Goal: Transaction & Acquisition: Purchase product/service

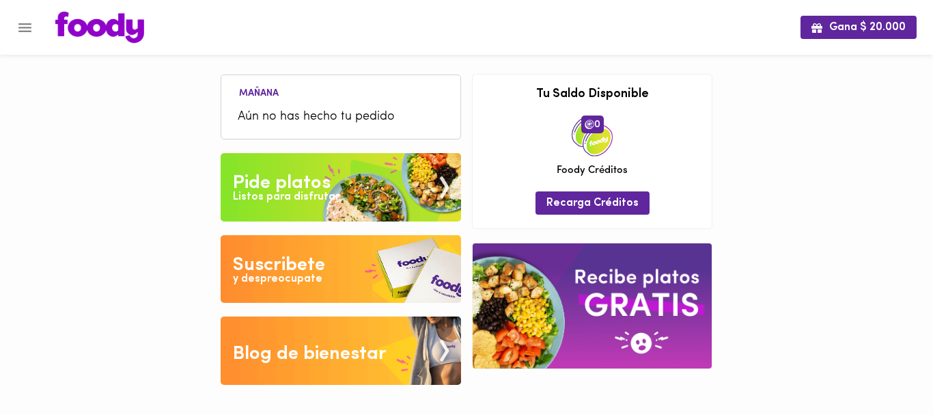
click at [295, 111] on span "Aún no has hecho tu pedido" at bounding box center [341, 117] width 206 height 18
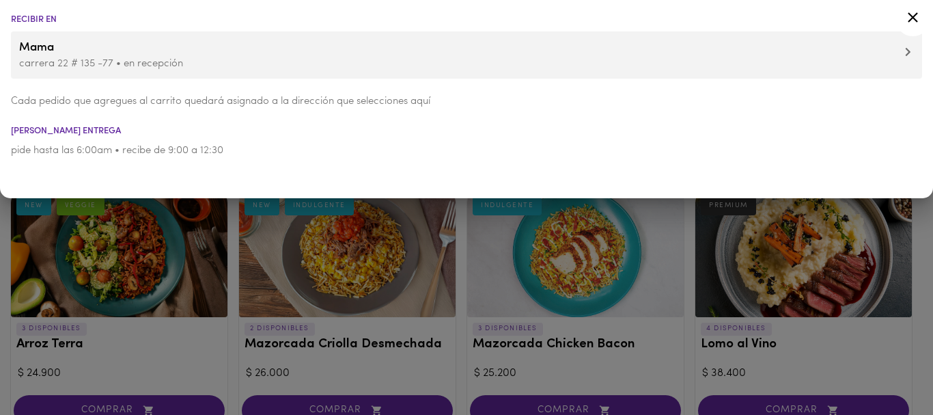
click at [221, 282] on div at bounding box center [466, 207] width 933 height 415
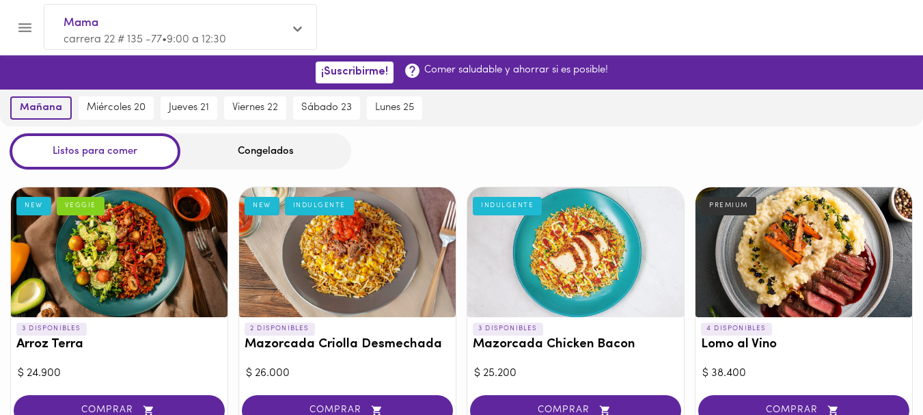
click at [33, 102] on span "mañana" at bounding box center [41, 108] width 42 height 12
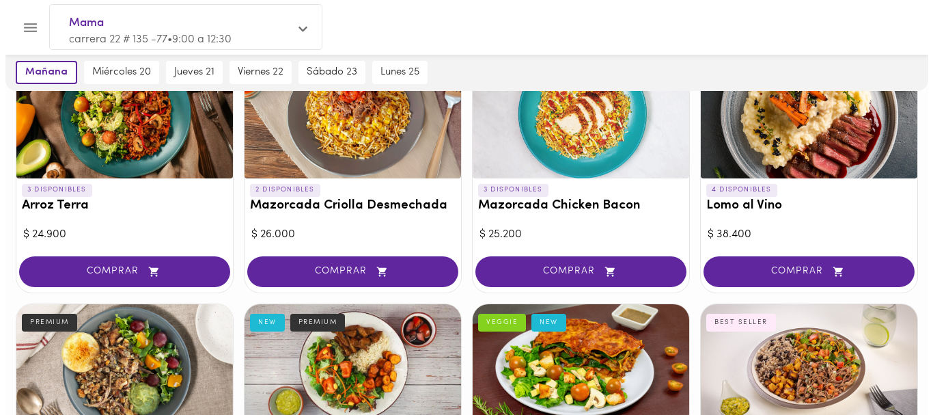
scroll to position [206, 0]
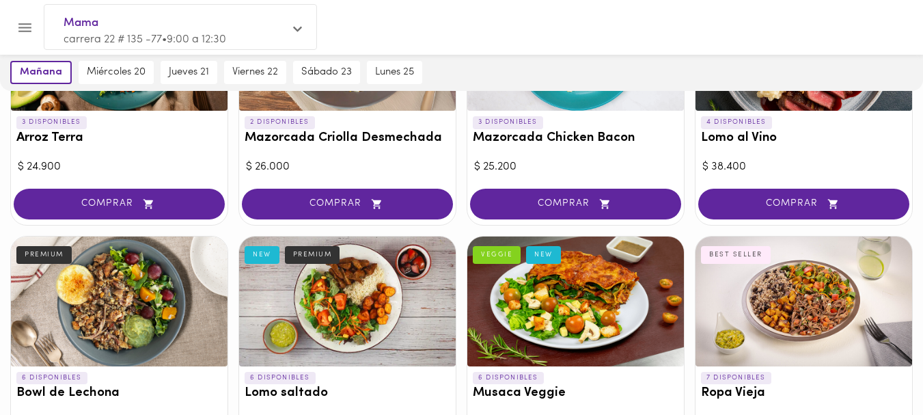
click at [319, 289] on div at bounding box center [347, 301] width 217 height 130
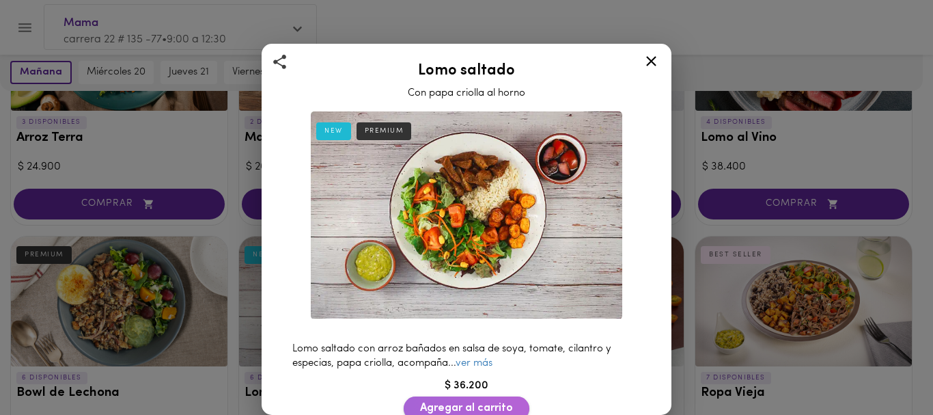
click at [447, 402] on span "Agregar al carrito" at bounding box center [466, 408] width 93 height 13
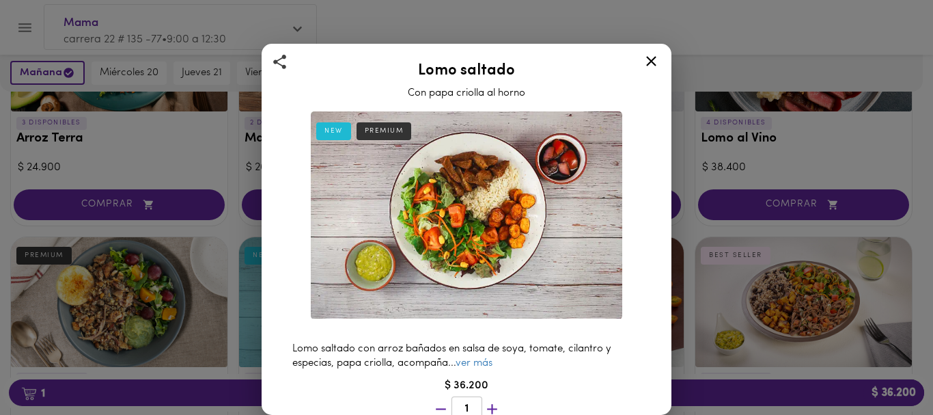
scroll to position [207, 0]
click at [648, 59] on icon at bounding box center [651, 61] width 17 height 17
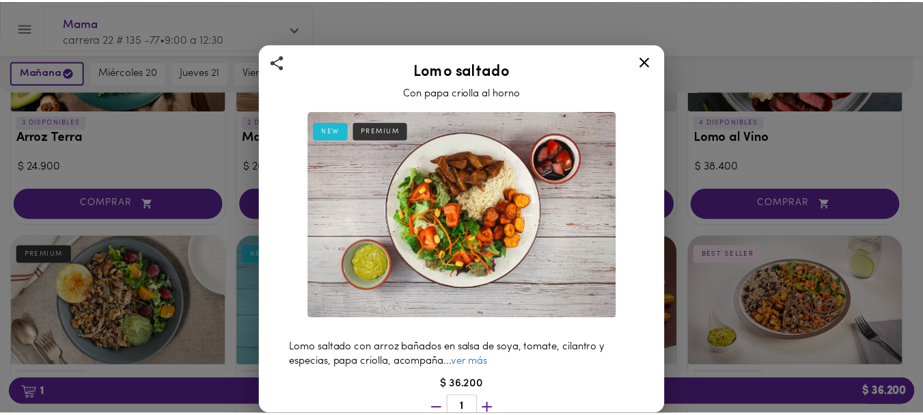
scroll to position [206, 0]
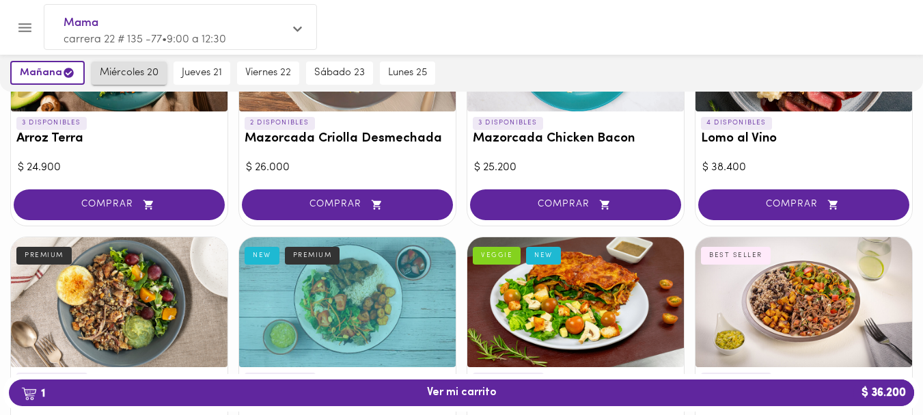
click at [130, 72] on span "miércoles 20" at bounding box center [129, 73] width 59 height 12
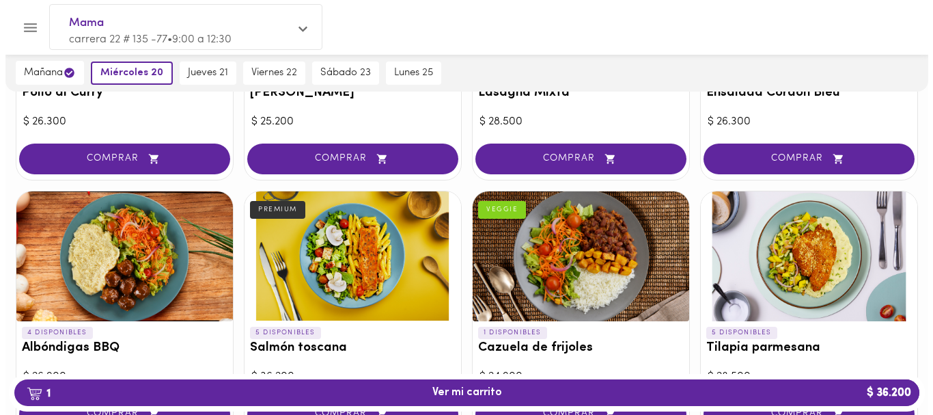
scroll to position [1040, 0]
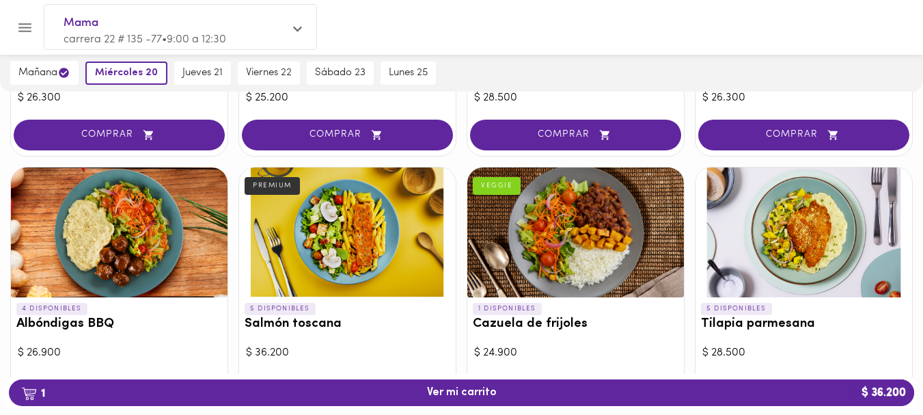
click at [327, 259] on div at bounding box center [347, 232] width 217 height 130
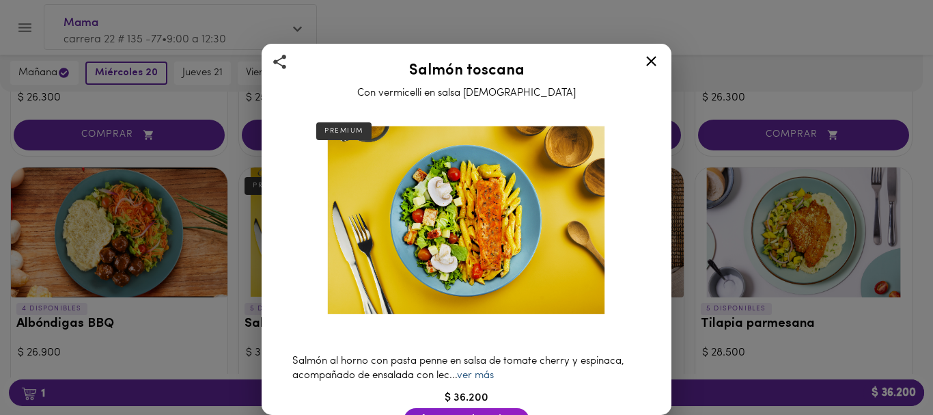
click at [487, 370] on link "ver más" at bounding box center [475, 375] width 37 height 10
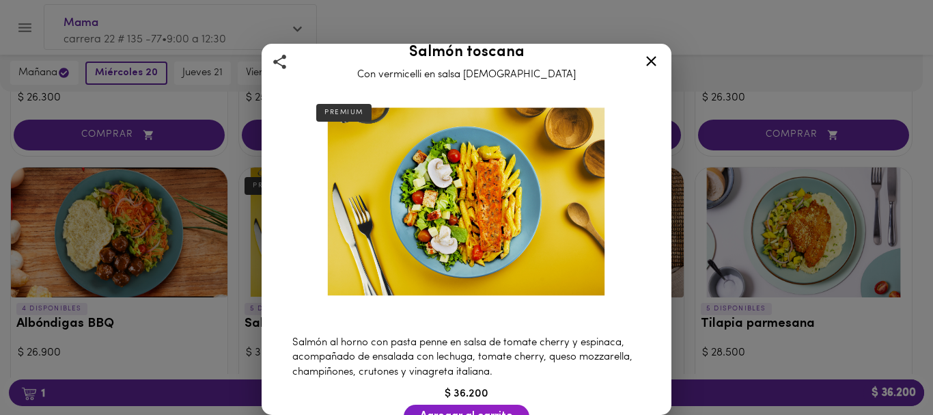
scroll to position [24, 0]
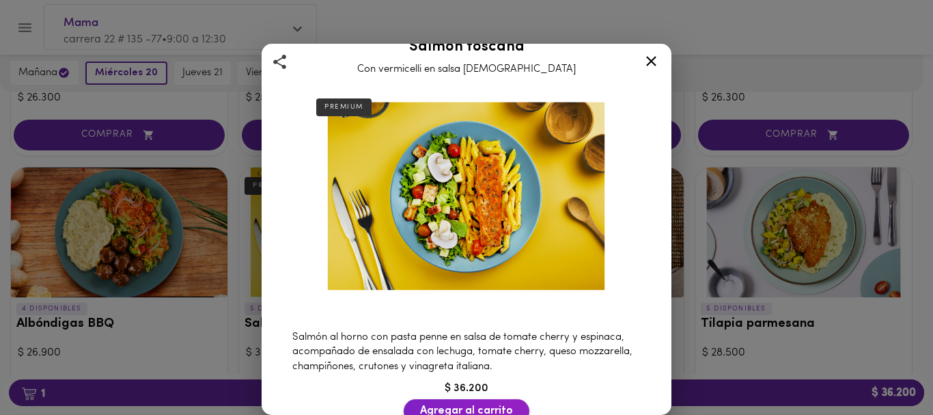
click at [447, 404] on span "Agregar al carrito" at bounding box center [466, 410] width 93 height 13
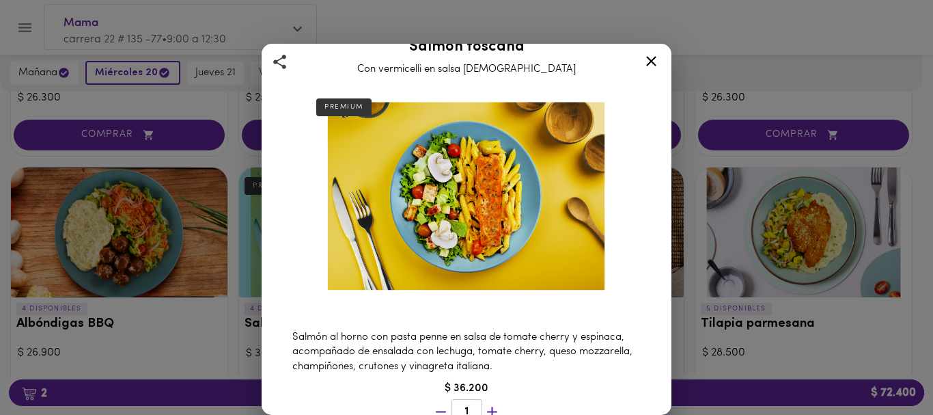
click at [652, 55] on icon at bounding box center [651, 61] width 17 height 17
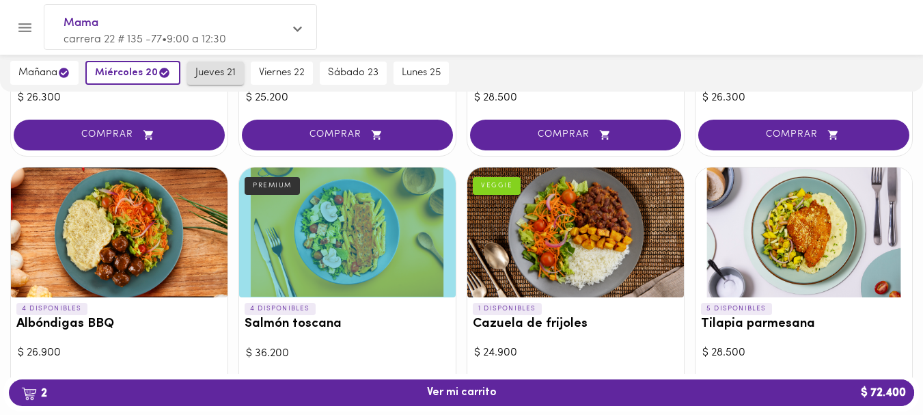
click at [212, 69] on span "jueves 21" at bounding box center [215, 73] width 40 height 12
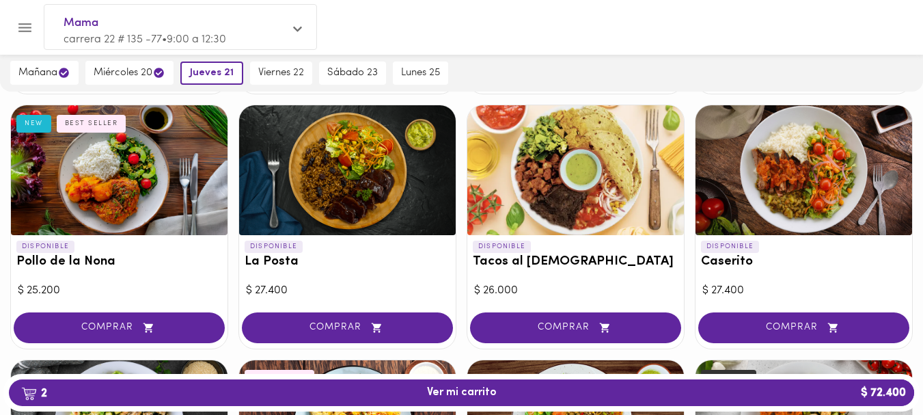
scroll to position [573, 0]
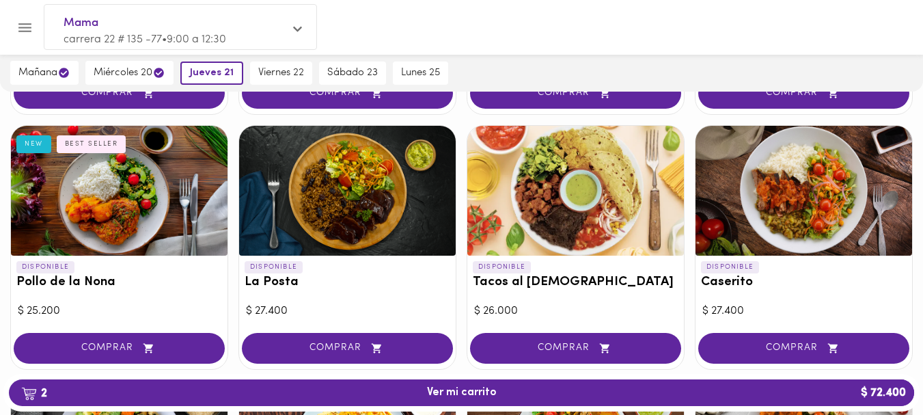
click at [898, 140] on div at bounding box center [803, 191] width 217 height 130
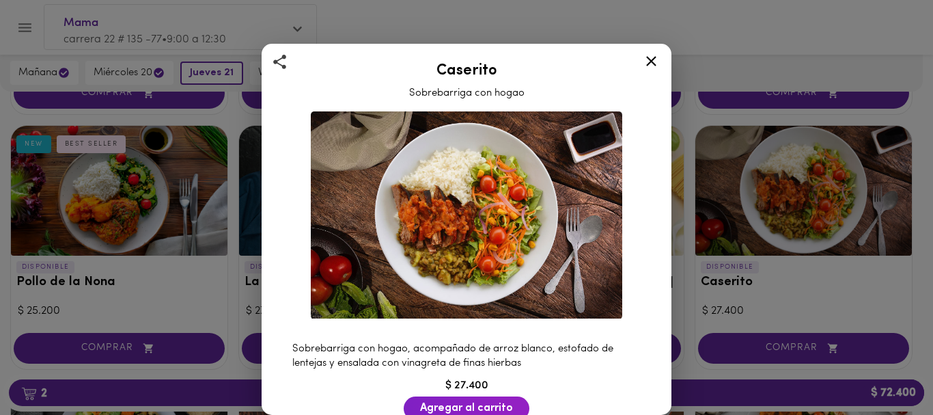
click at [648, 60] on icon at bounding box center [651, 61] width 17 height 17
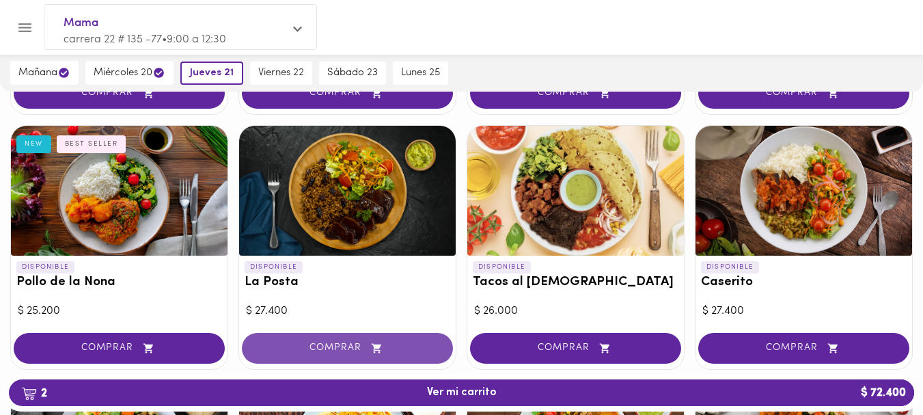
click at [325, 346] on span "COMPRAR" at bounding box center [347, 348] width 177 height 12
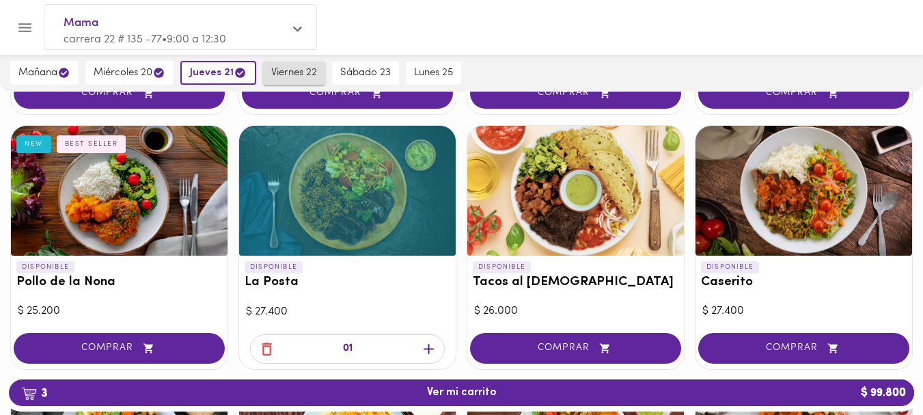
click at [287, 68] on span "viernes 22" at bounding box center [294, 73] width 46 height 12
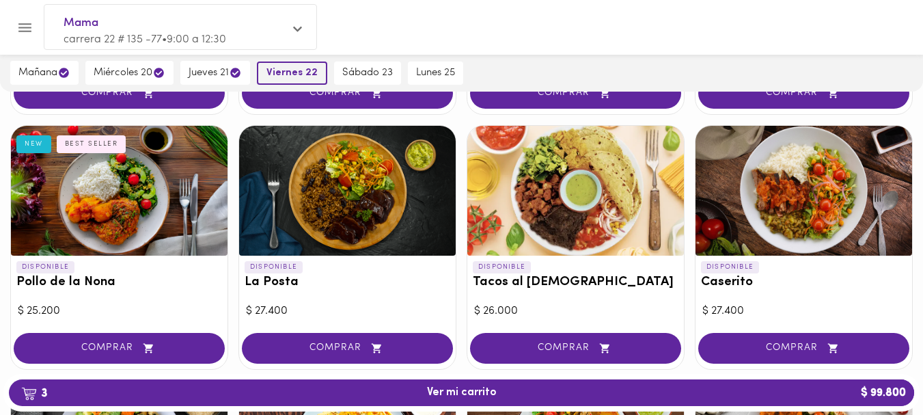
click at [287, 69] on span "viernes 22" at bounding box center [291, 73] width 51 height 12
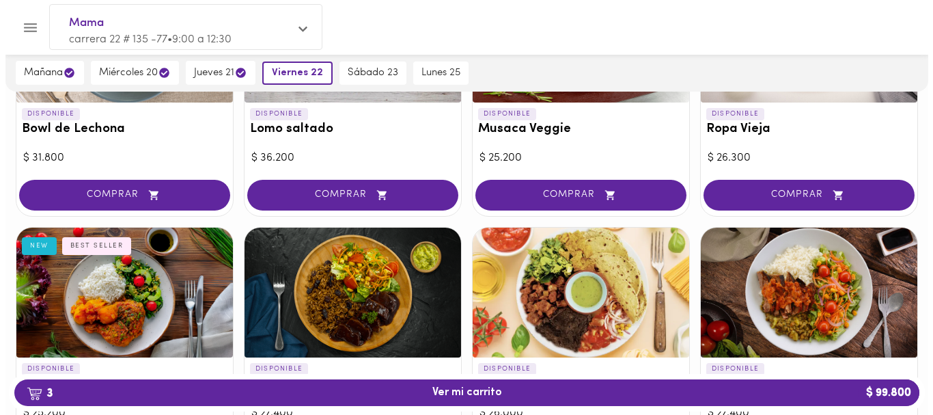
scroll to position [495, 0]
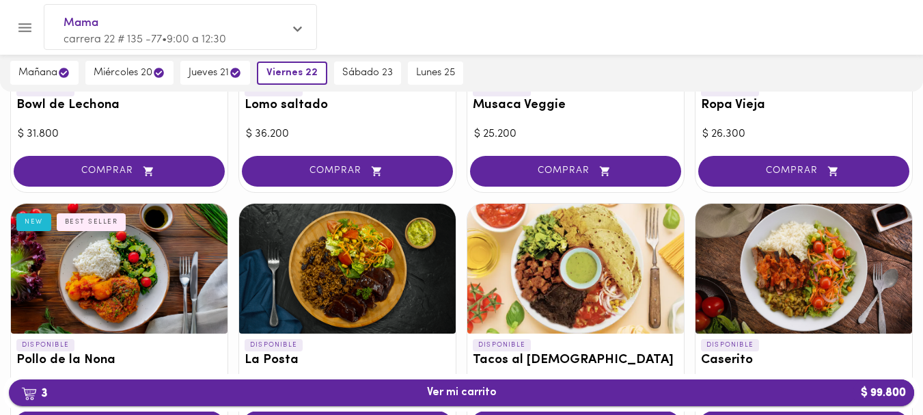
click at [461, 392] on span "3 Ver mi carrito $ 99.800" at bounding box center [462, 392] width 70 height 13
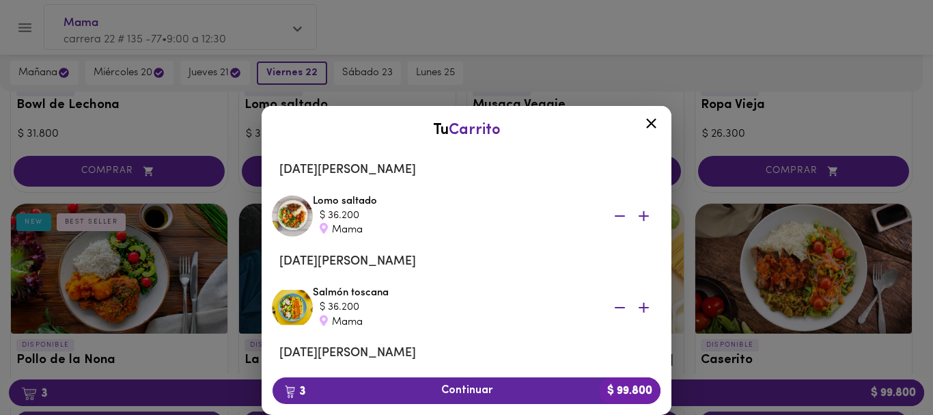
drag, startPoint x: 583, startPoint y: 122, endPoint x: 563, endPoint y: 122, distance: 19.8
click at [563, 122] on div "Tu Carrito" at bounding box center [466, 130] width 383 height 21
click at [649, 159] on li "[DATE][PERSON_NAME]" at bounding box center [466, 170] width 396 height 33
click at [654, 111] on div at bounding box center [651, 125] width 33 height 33
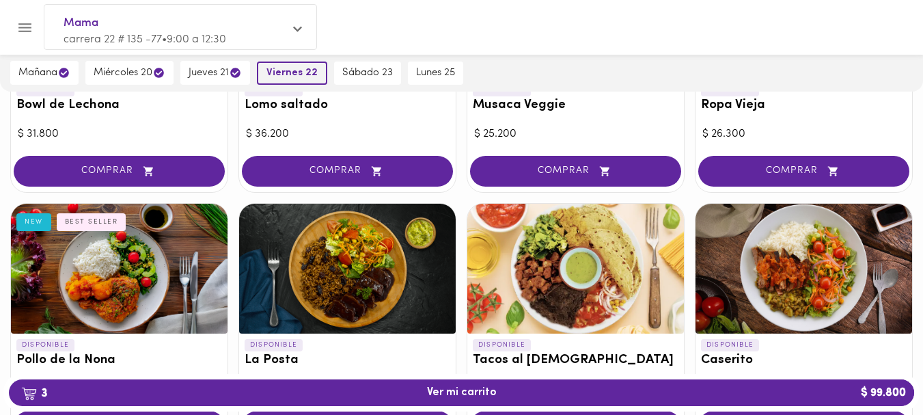
click at [280, 70] on span "viernes 22" at bounding box center [291, 73] width 51 height 12
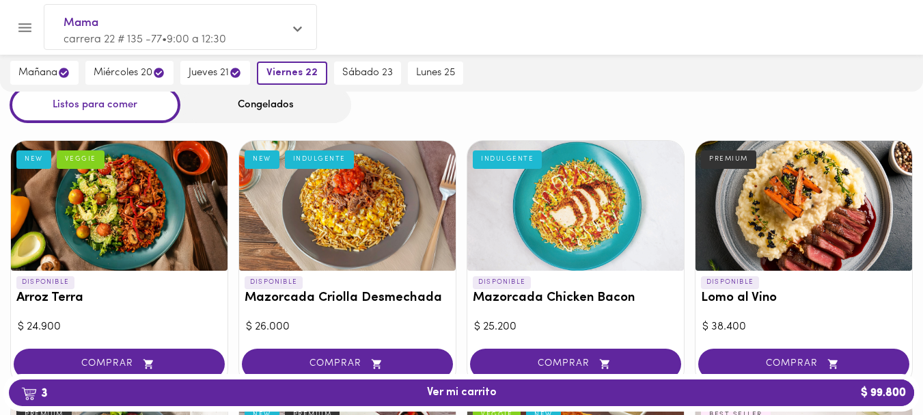
scroll to position [54, 0]
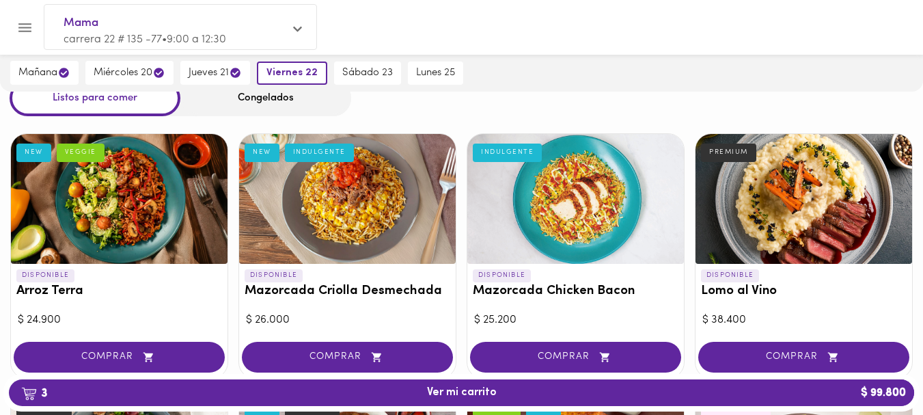
click at [777, 261] on div at bounding box center [803, 199] width 217 height 130
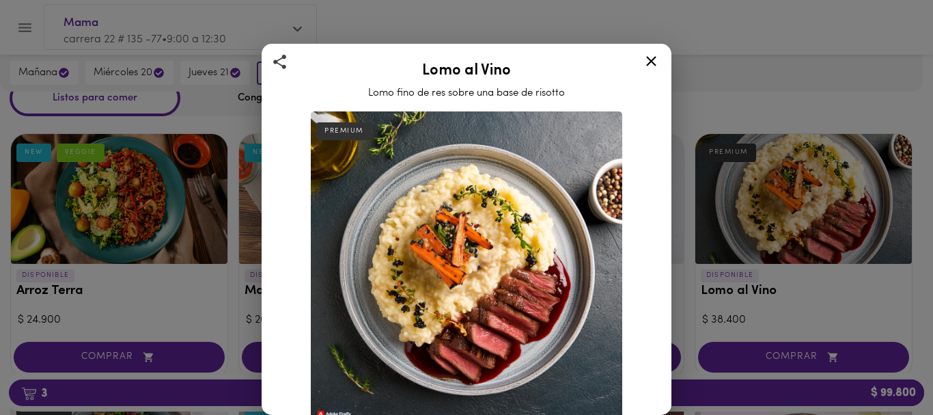
click at [748, 350] on div "Lomo al Vino Lomo fino de res sobre una base de risotto PREMIUM Lomo fino de re…" at bounding box center [466, 207] width 933 height 415
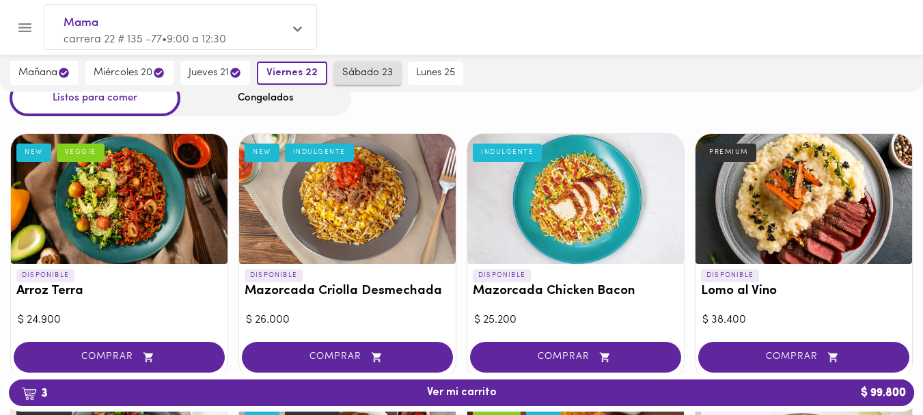
click at [359, 75] on span "sábado 23" at bounding box center [367, 73] width 51 height 12
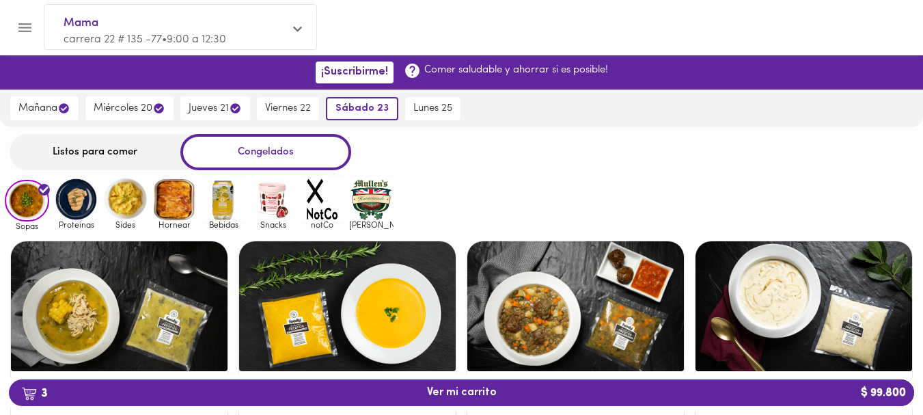
click at [92, 150] on div "Listos para comer" at bounding box center [95, 152] width 171 height 36
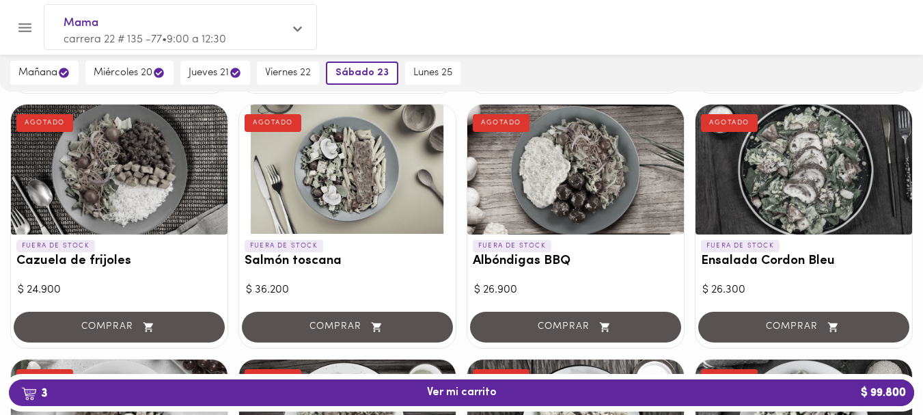
scroll to position [430, 0]
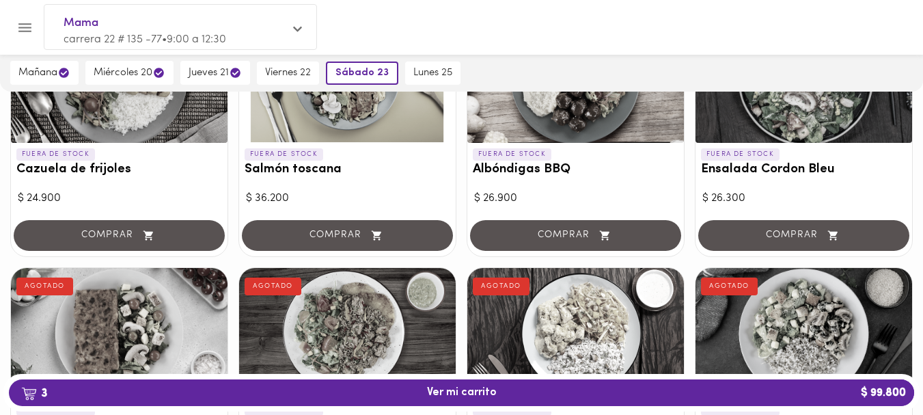
drag, startPoint x: 906, startPoint y: 251, endPoint x: 905, endPoint y: 272, distance: 20.5
click at [353, 69] on span "sábado 23" at bounding box center [361, 73] width 53 height 12
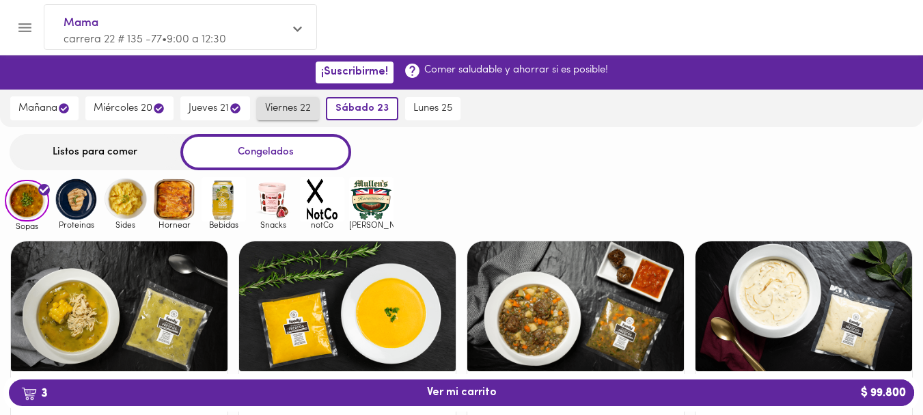
click at [292, 102] on span "viernes 22" at bounding box center [288, 108] width 46 height 12
click at [292, 102] on span "viernes 22" at bounding box center [291, 108] width 51 height 12
click at [357, 102] on span "sábado 23" at bounding box center [367, 108] width 51 height 12
click at [357, 102] on span "sábado 23" at bounding box center [361, 108] width 53 height 12
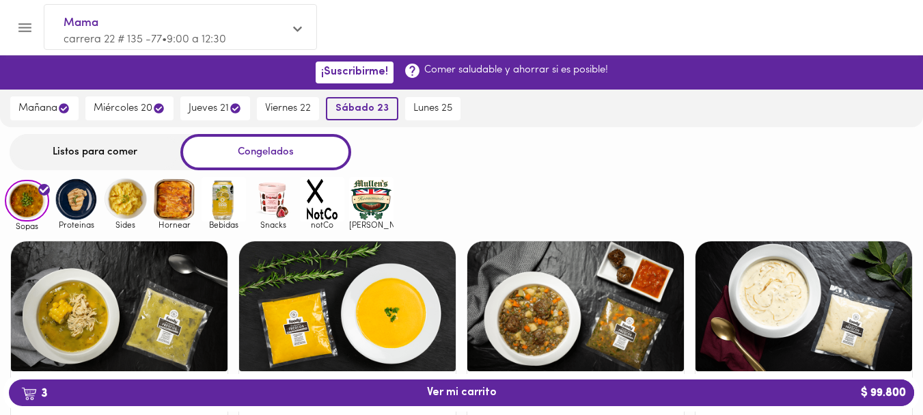
click at [357, 102] on span "sábado 23" at bounding box center [361, 108] width 53 height 12
click at [293, 105] on span "viernes 22" at bounding box center [288, 108] width 46 height 12
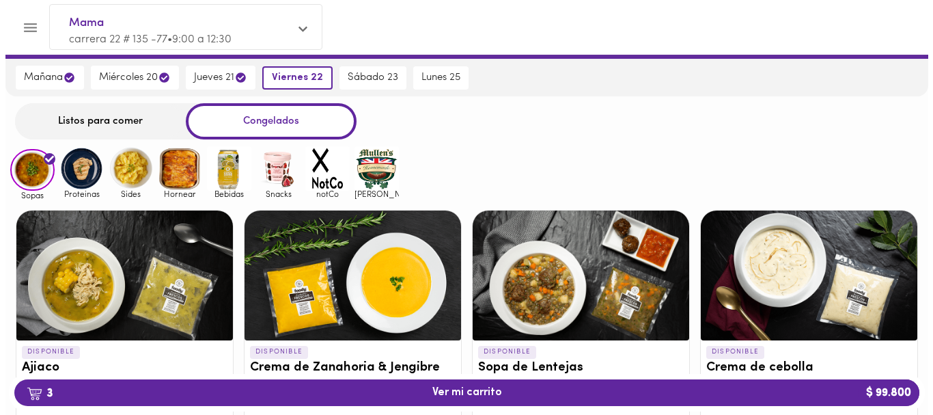
scroll to position [35, 0]
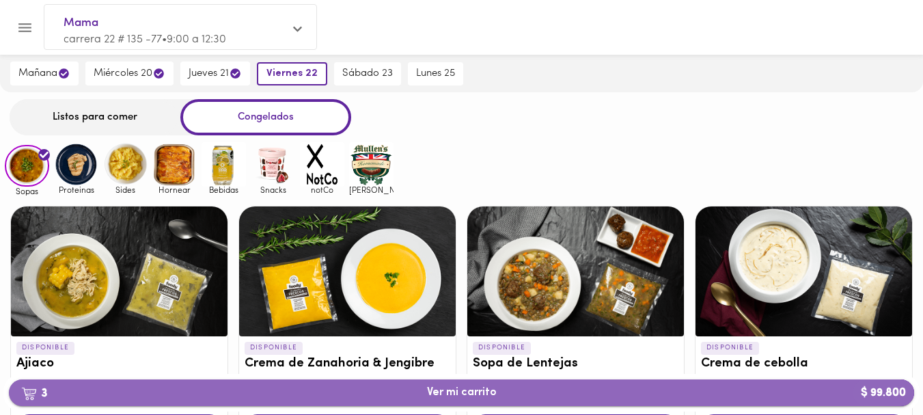
click at [462, 391] on span "3 Ver mi carrito $ 99.800" at bounding box center [462, 392] width 70 height 13
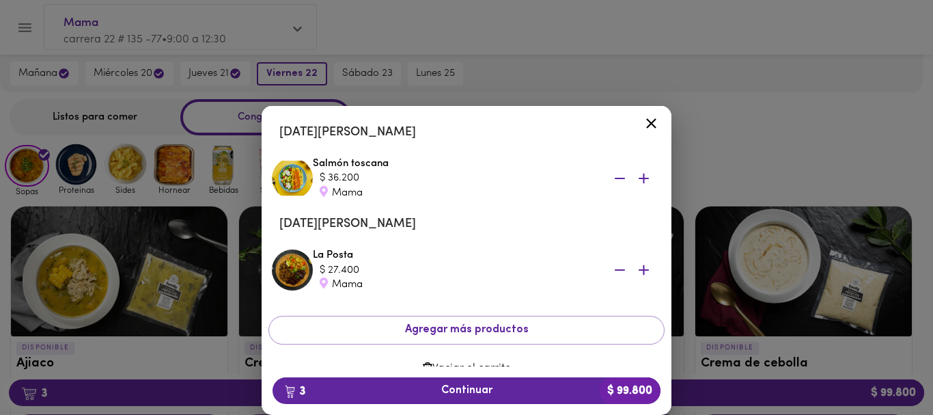
scroll to position [133, 0]
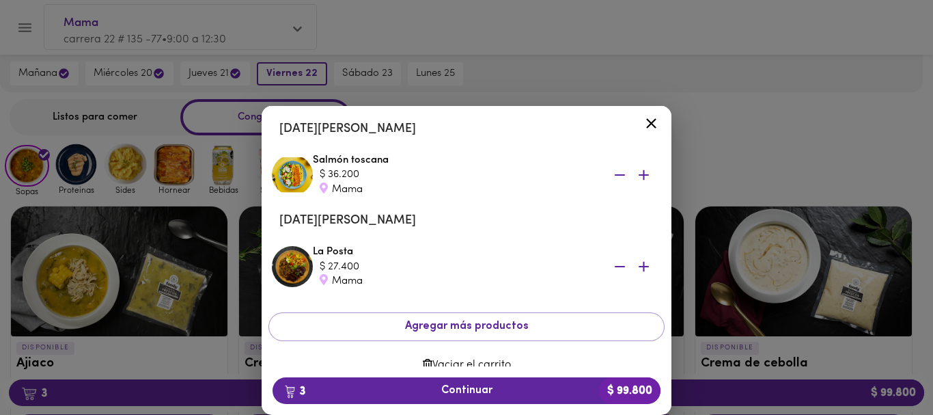
click at [673, 281] on div "Tu Carrito [DATE][PERSON_NAME] Lomo saltado $ 36.200 Mama [DATE][PERSON_NAME] S…" at bounding box center [466, 238] width 933 height 353
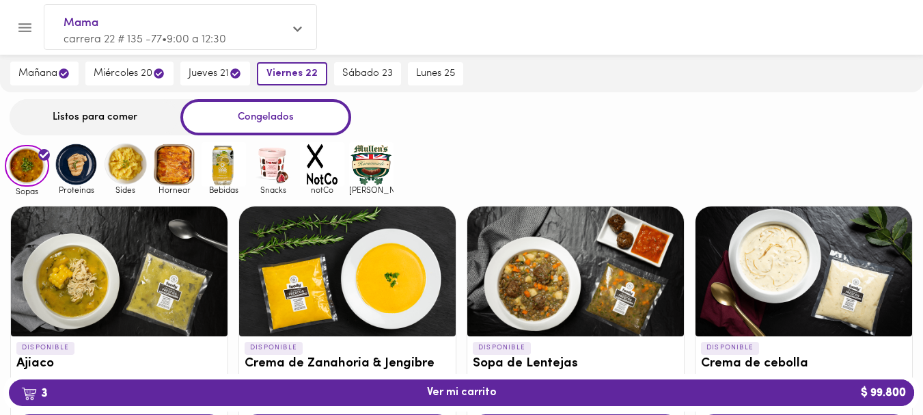
click at [106, 115] on div "Listos para comer" at bounding box center [95, 117] width 171 height 36
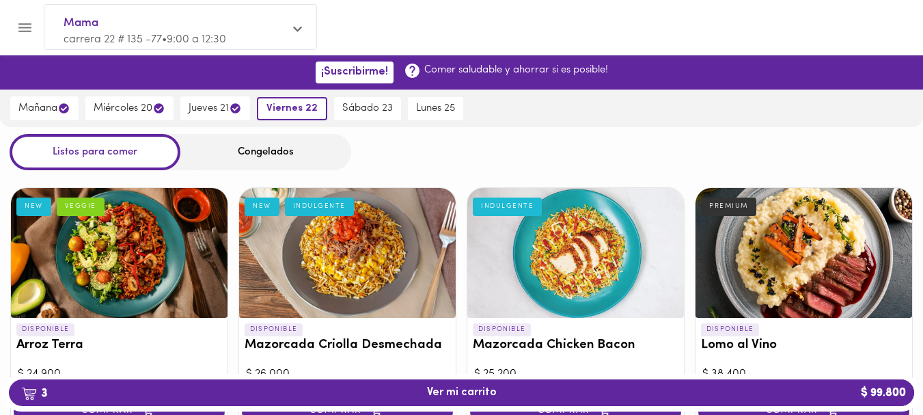
click at [799, 238] on div at bounding box center [803, 253] width 217 height 130
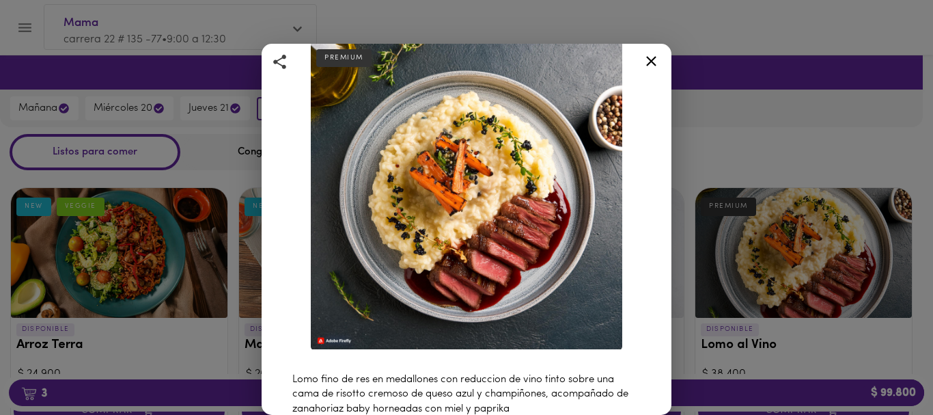
scroll to position [118, 0]
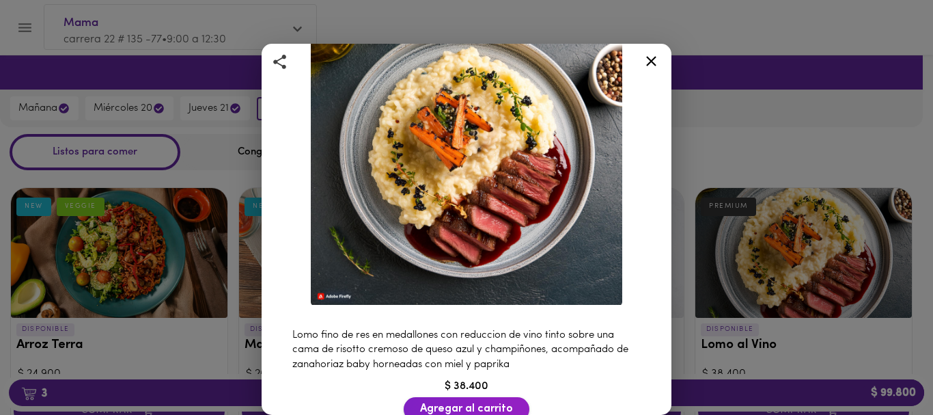
click at [477, 402] on span "Agregar al carrito" at bounding box center [466, 408] width 93 height 13
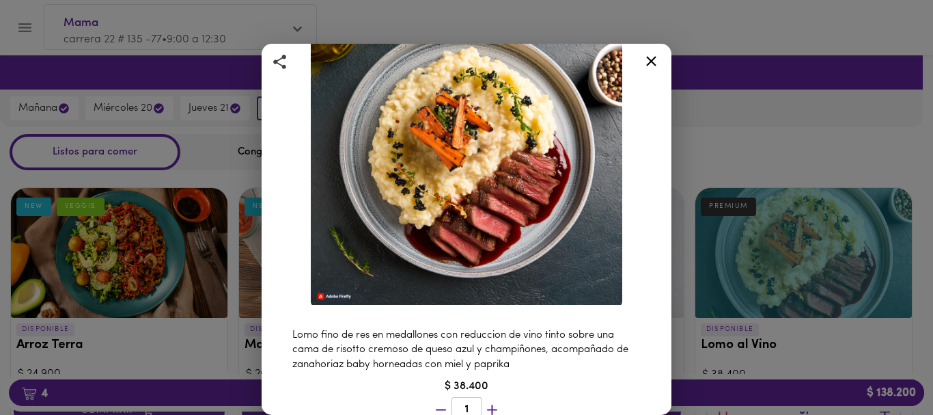
click at [648, 54] on icon at bounding box center [651, 61] width 17 height 17
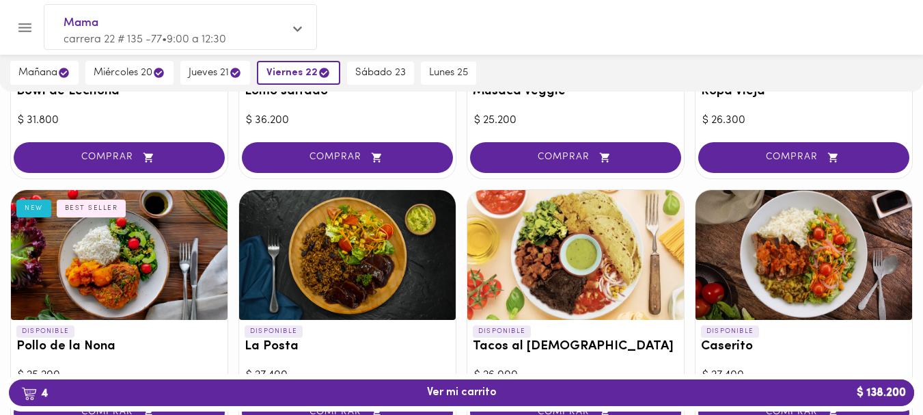
scroll to position [519, 0]
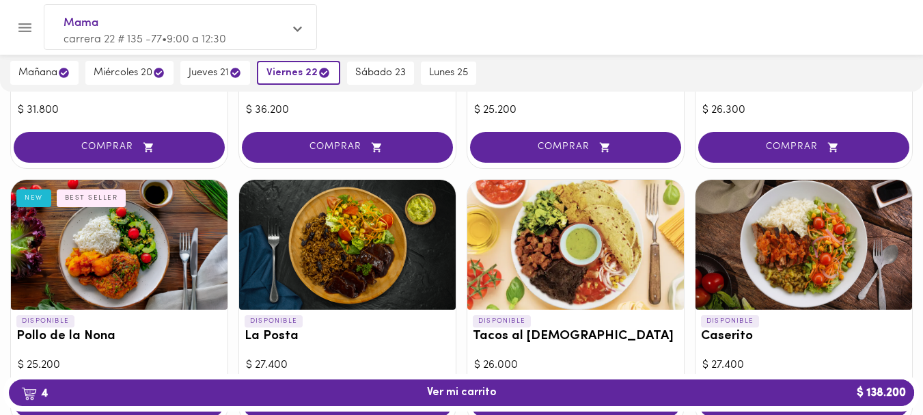
drag, startPoint x: 919, startPoint y: 151, endPoint x: 916, endPoint y: 169, distance: 18.6
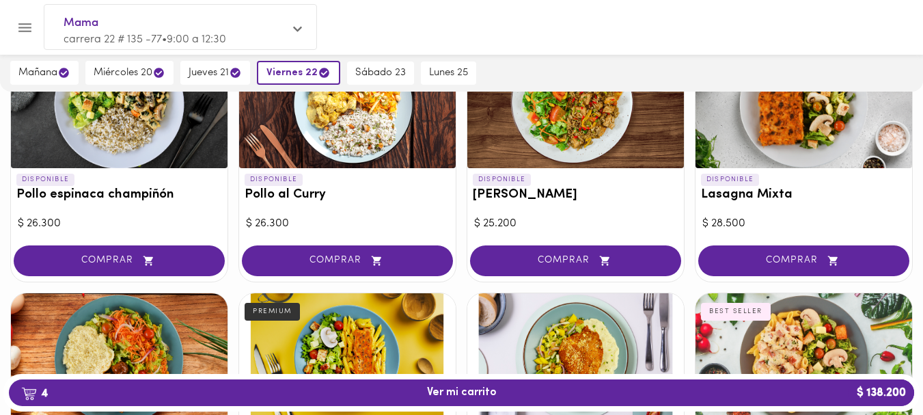
scroll to position [963, 0]
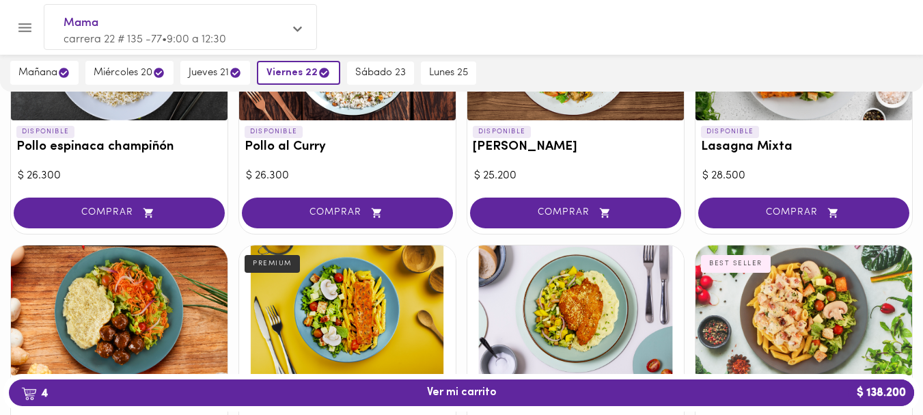
click at [922, 244] on div "DISPONIBLE Arroz Terra NEW VEGGIE $ 24.900 COMPRAR DISPONIBLE Mazorcada Criolla…" at bounding box center [461, 57] width 923 height 1687
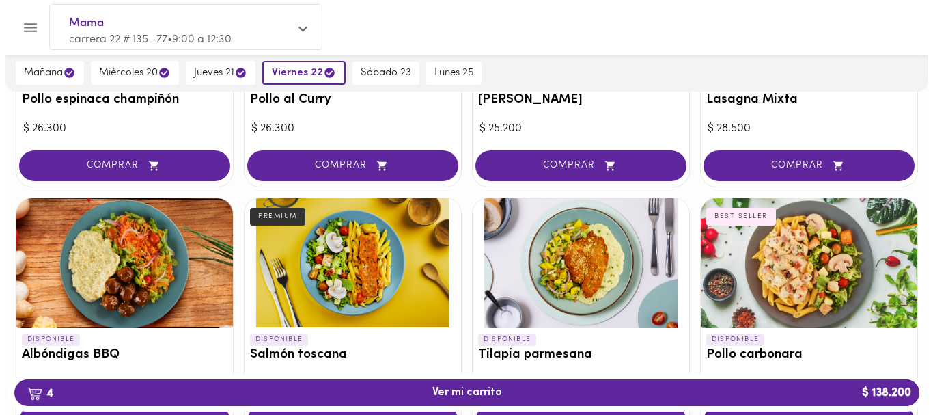
scroll to position [1058, 0]
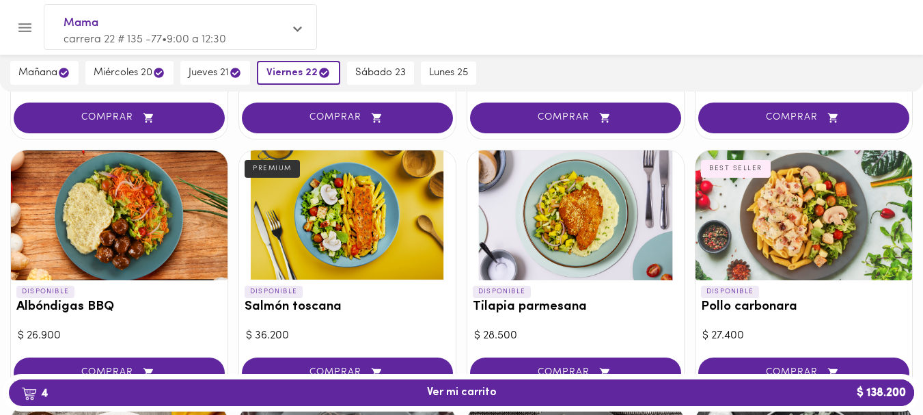
click at [592, 211] on div at bounding box center [575, 215] width 217 height 130
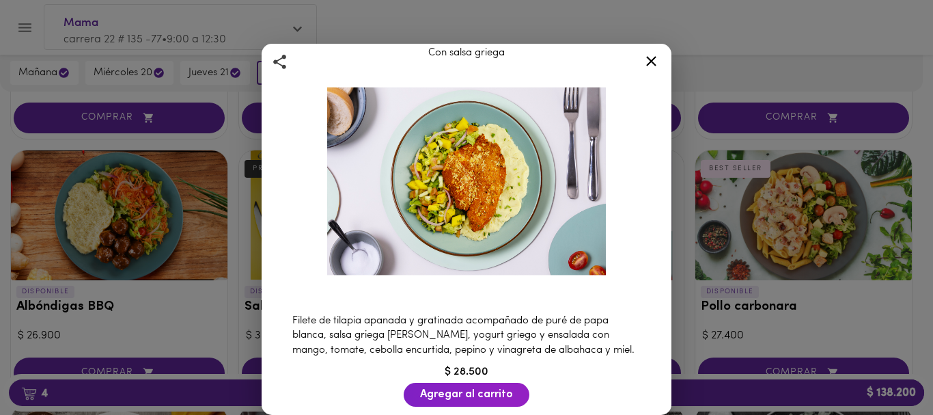
scroll to position [66, 0]
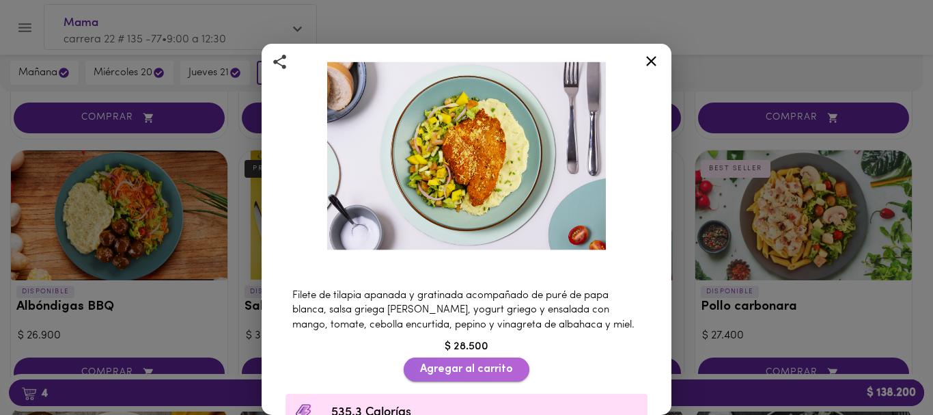
click at [456, 363] on span "Agregar al carrito" at bounding box center [466, 369] width 93 height 13
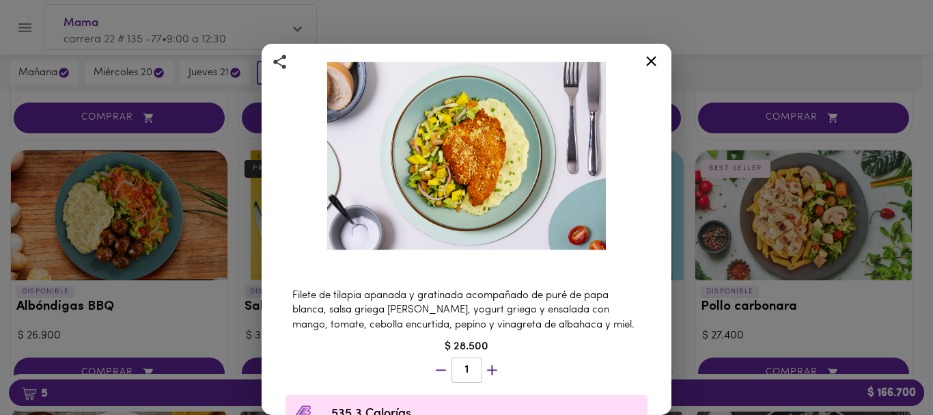
click at [652, 57] on icon at bounding box center [651, 61] width 17 height 17
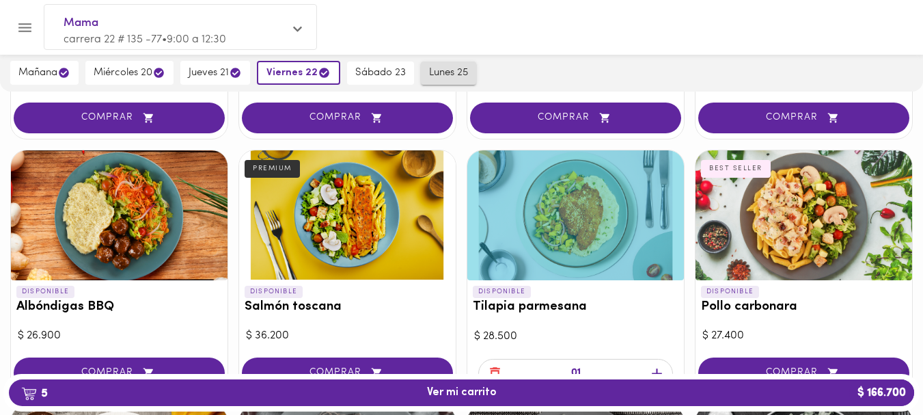
click at [450, 72] on span "lunes 25" at bounding box center [448, 73] width 39 height 12
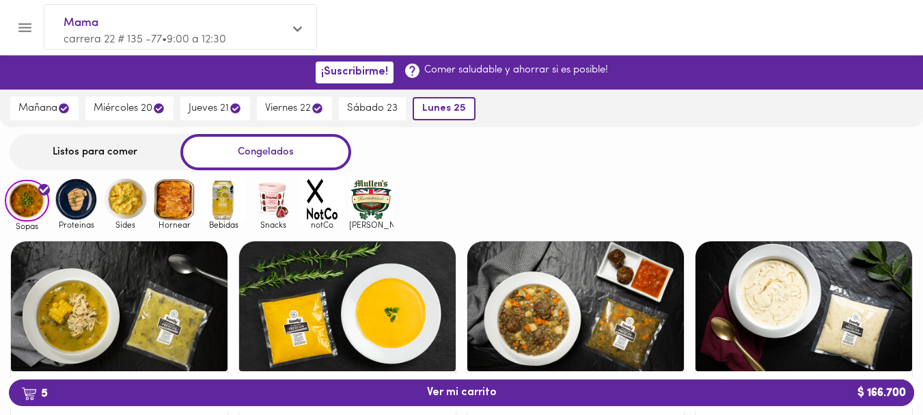
click at [116, 148] on div "Listos para comer" at bounding box center [95, 152] width 171 height 36
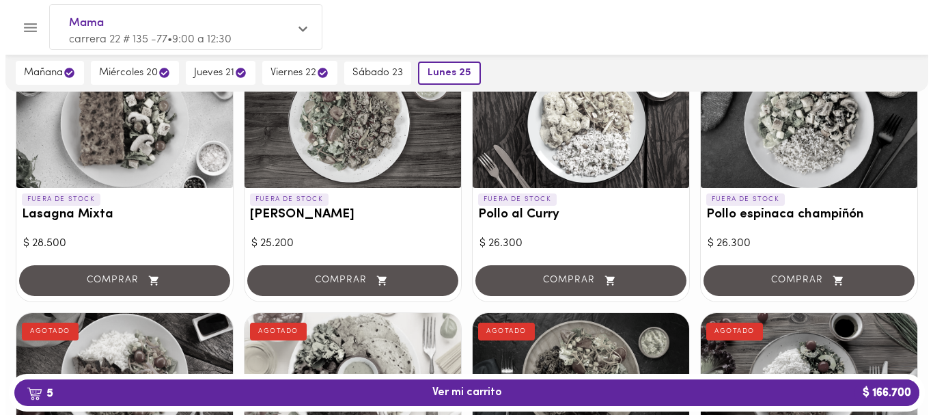
scroll to position [277, 0]
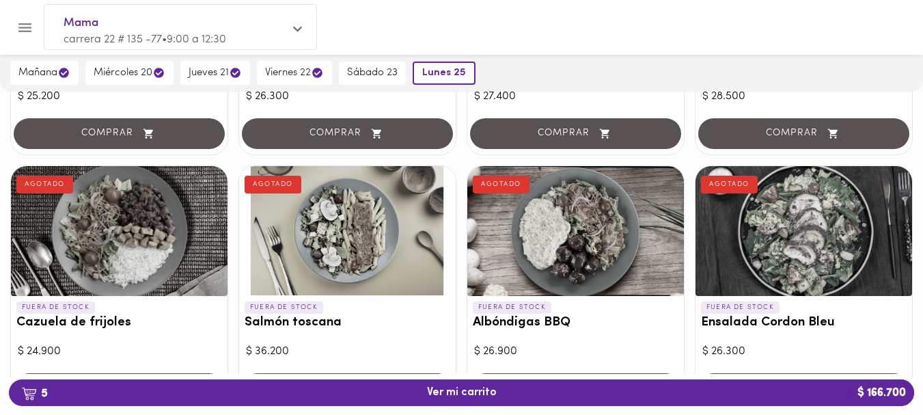
click at [458, 381] on button "5 Ver mi carrito $ 166.700" at bounding box center [461, 392] width 905 height 27
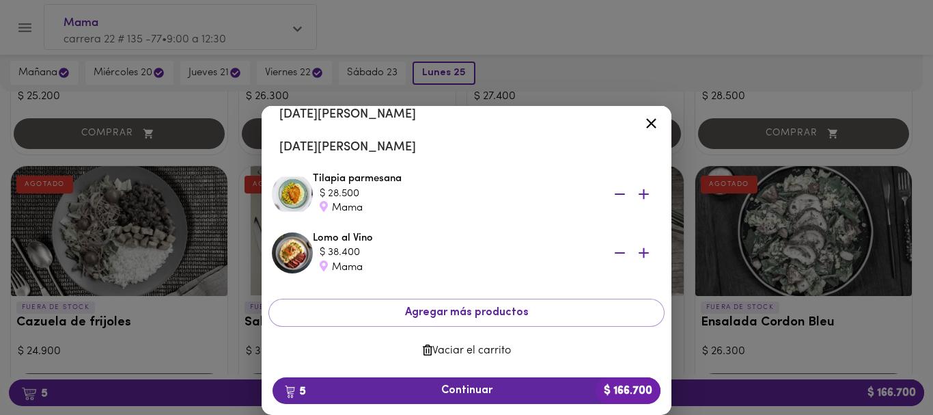
scroll to position [302, 0]
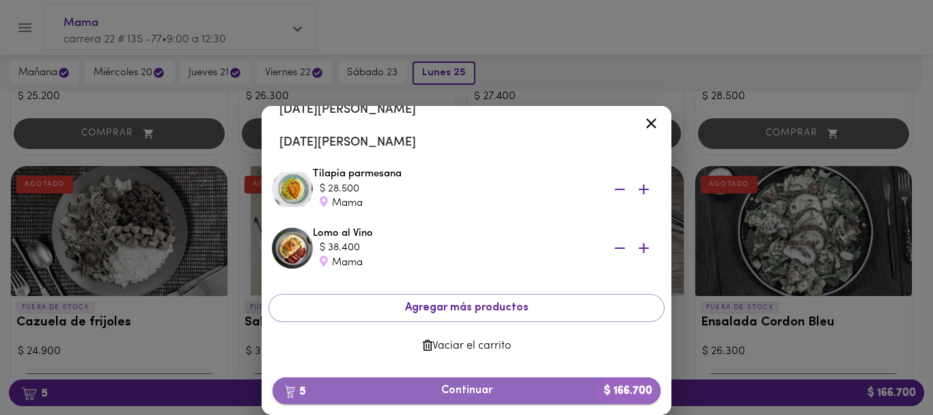
click at [472, 387] on span "5 Continuar $ 166.700" at bounding box center [467, 390] width 366 height 13
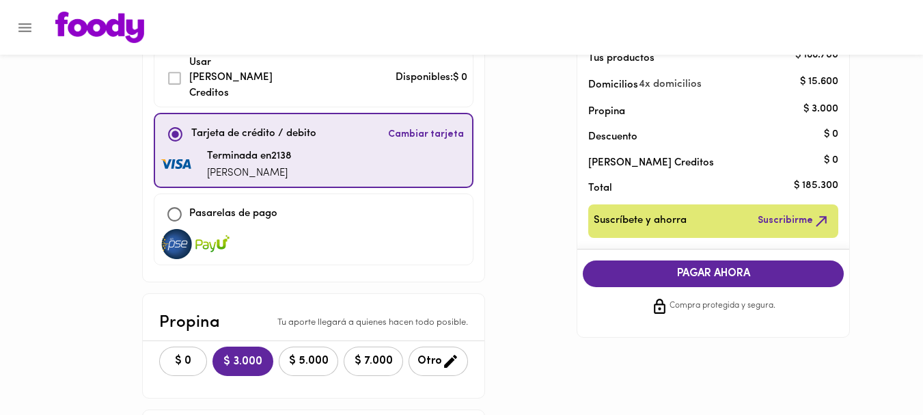
scroll to position [94, 0]
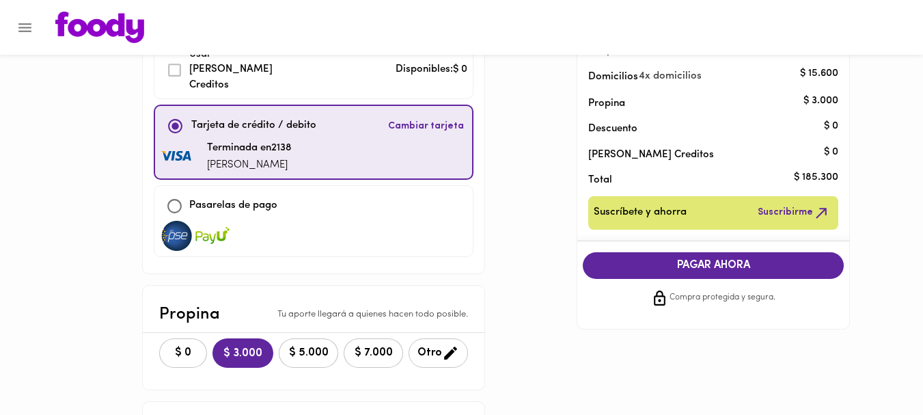
click at [422, 344] on span "Otro" at bounding box center [438, 352] width 42 height 17
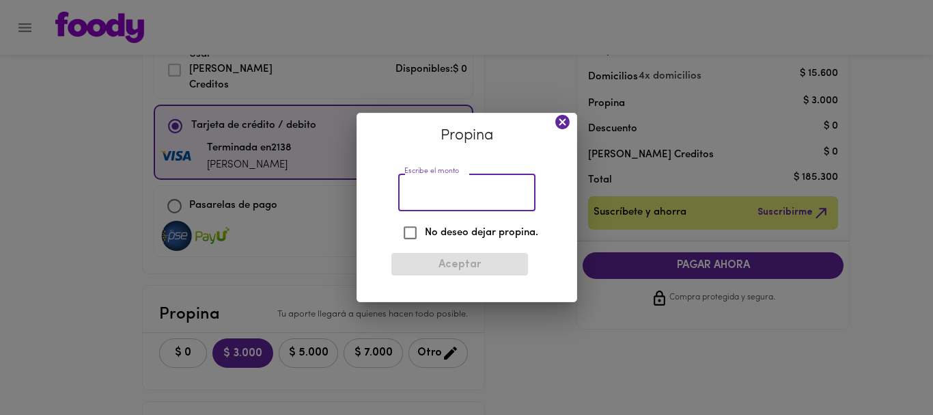
click at [431, 196] on input "Escribe el monto" at bounding box center [466, 193] width 137 height 38
type input "2000"
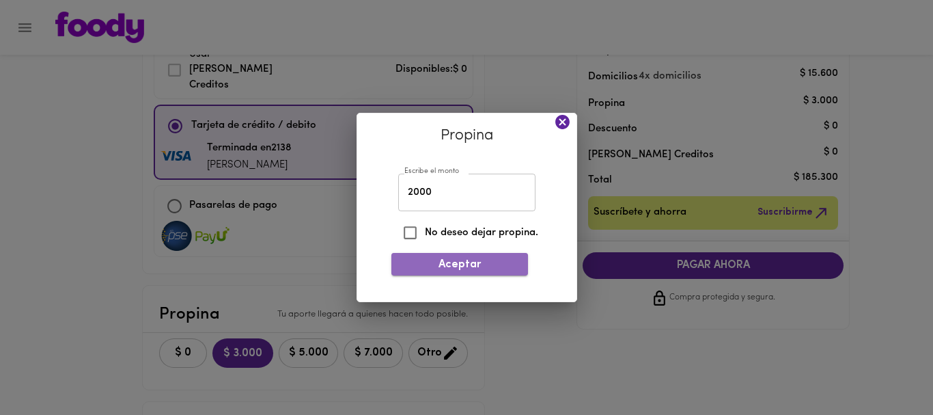
click at [452, 266] on span "Aceptar" at bounding box center [459, 264] width 115 height 13
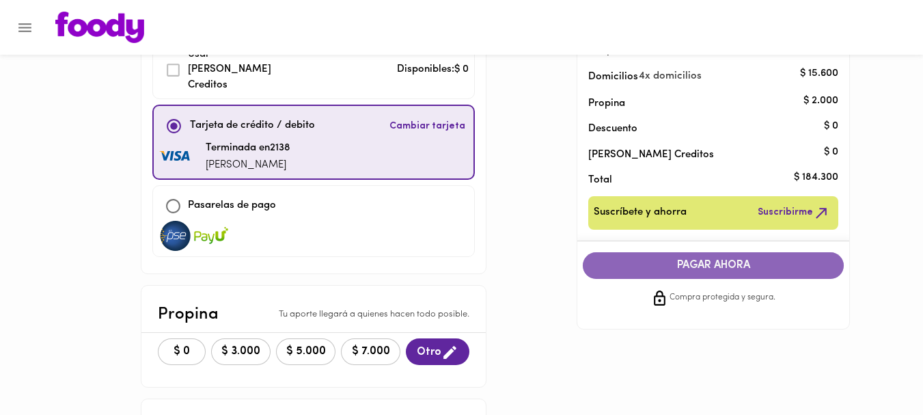
click at [689, 265] on span "PAGAR AHORA" at bounding box center [713, 265] width 234 height 13
